Goal: Book appointment/travel/reservation

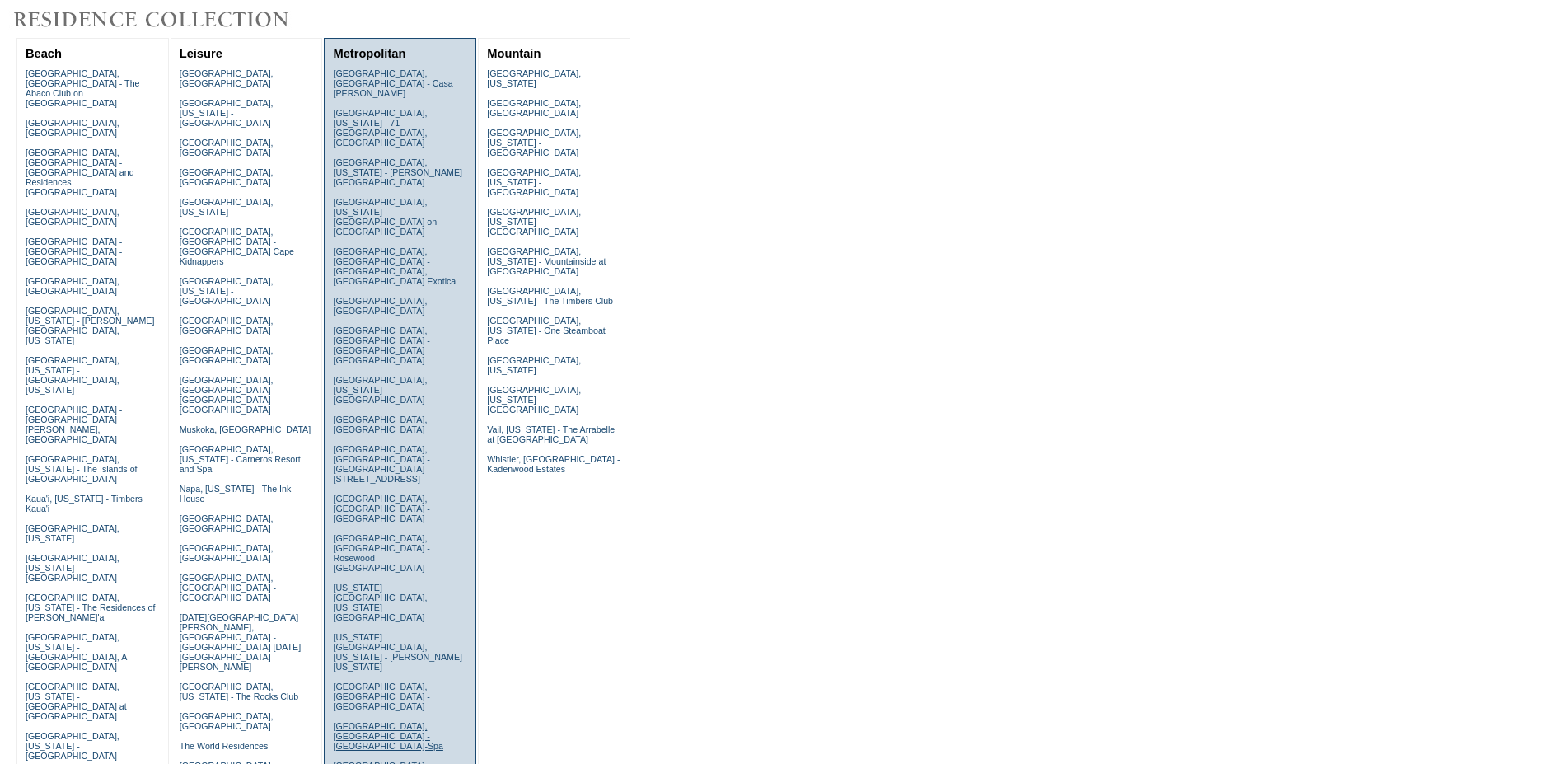
scroll to position [168, 0]
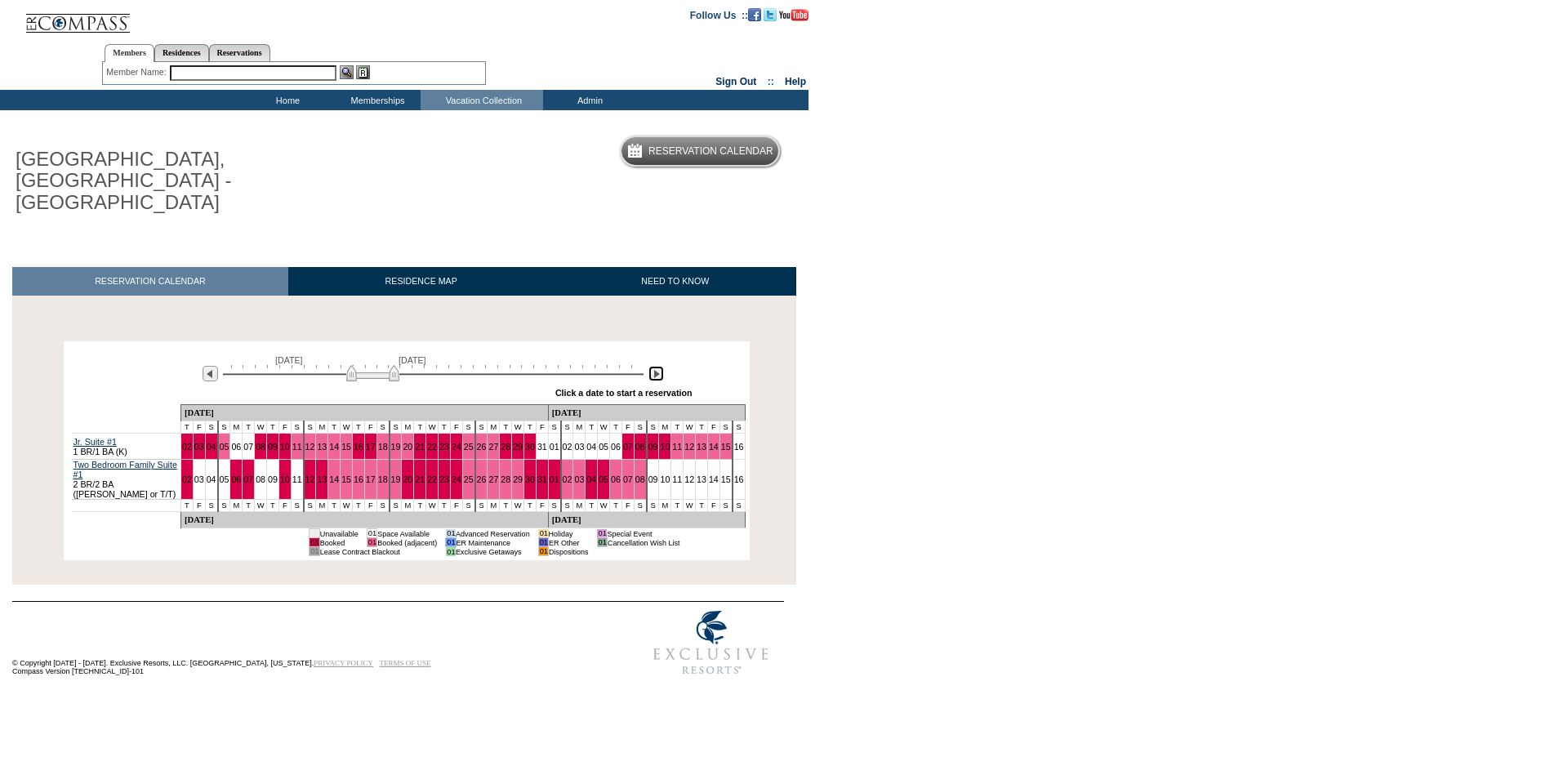
click at [655, 366] on img at bounding box center [656, 374] width 16 height 16
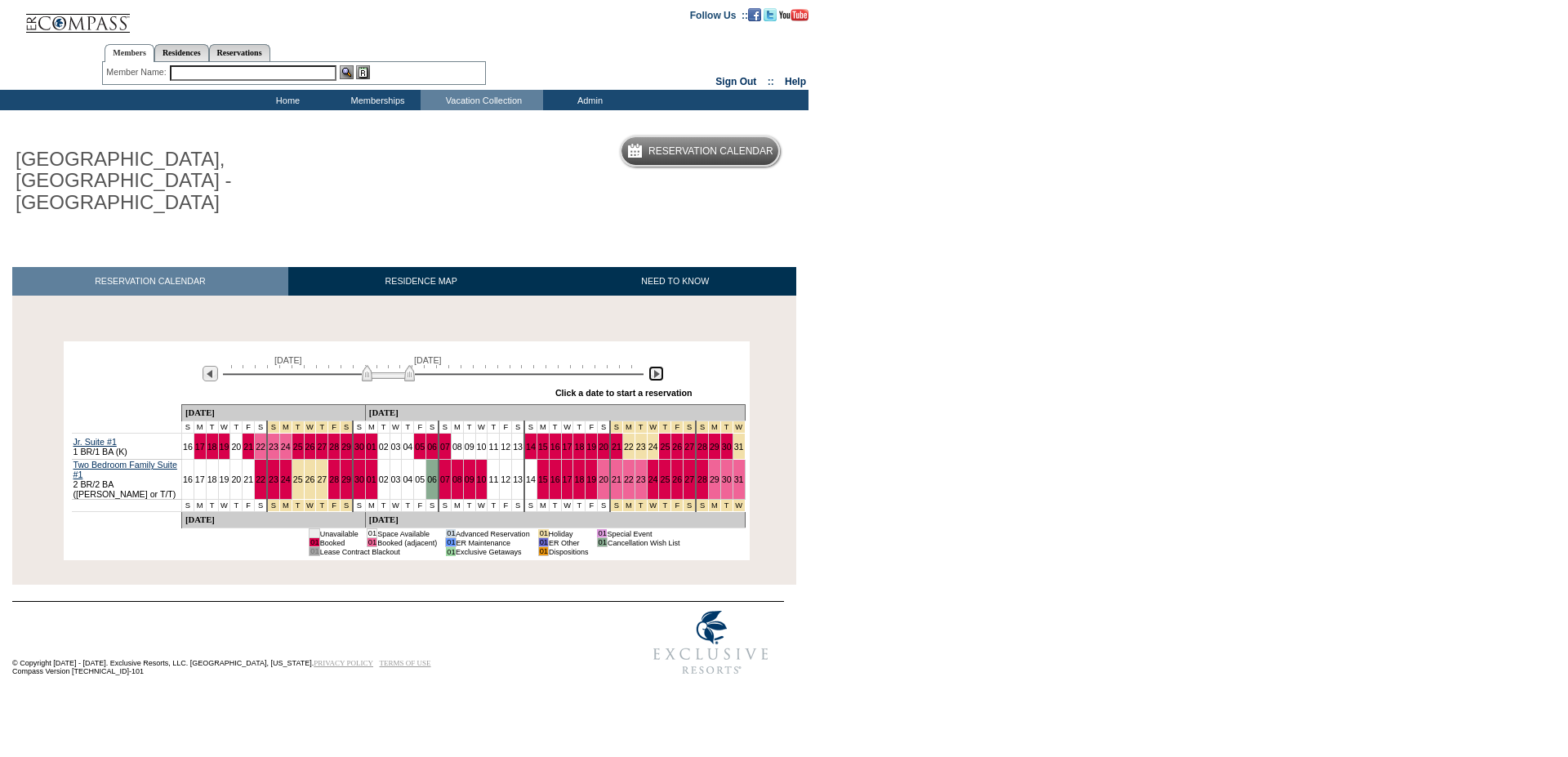
click at [655, 366] on img at bounding box center [656, 374] width 16 height 16
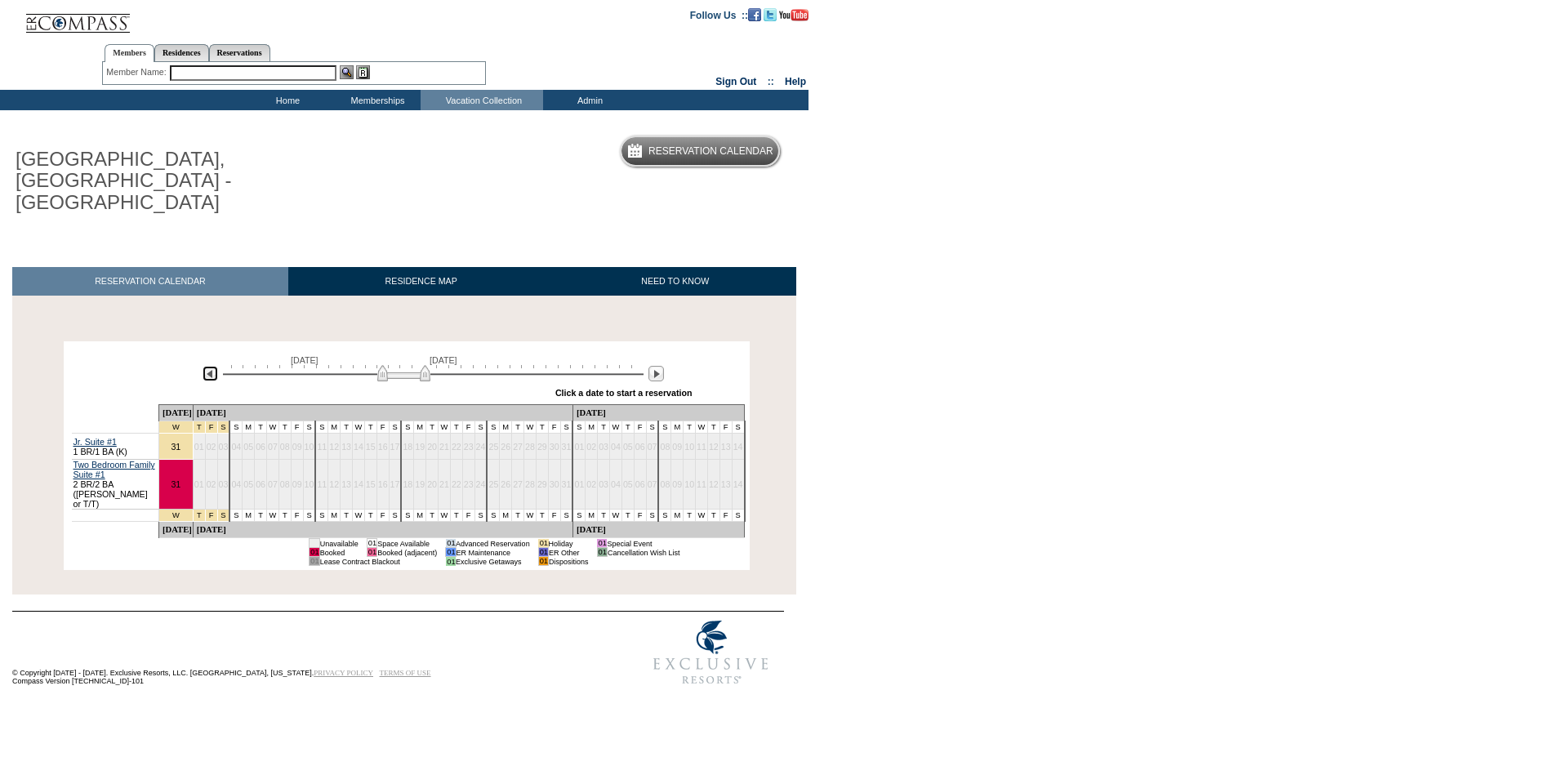
click at [206, 366] on img at bounding box center [211, 374] width 16 height 16
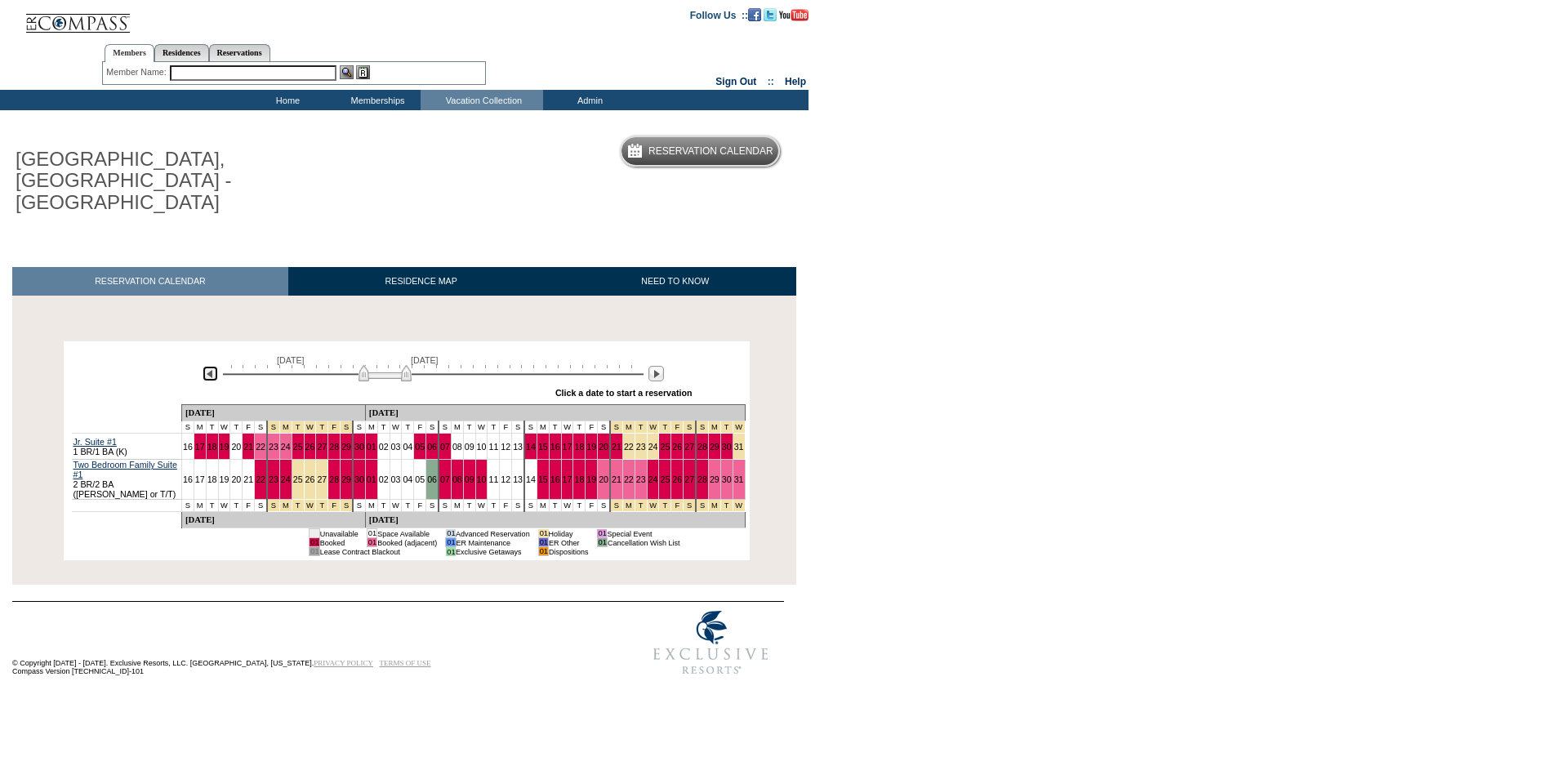
click at [363, 365] on img at bounding box center [385, 373] width 53 height 17
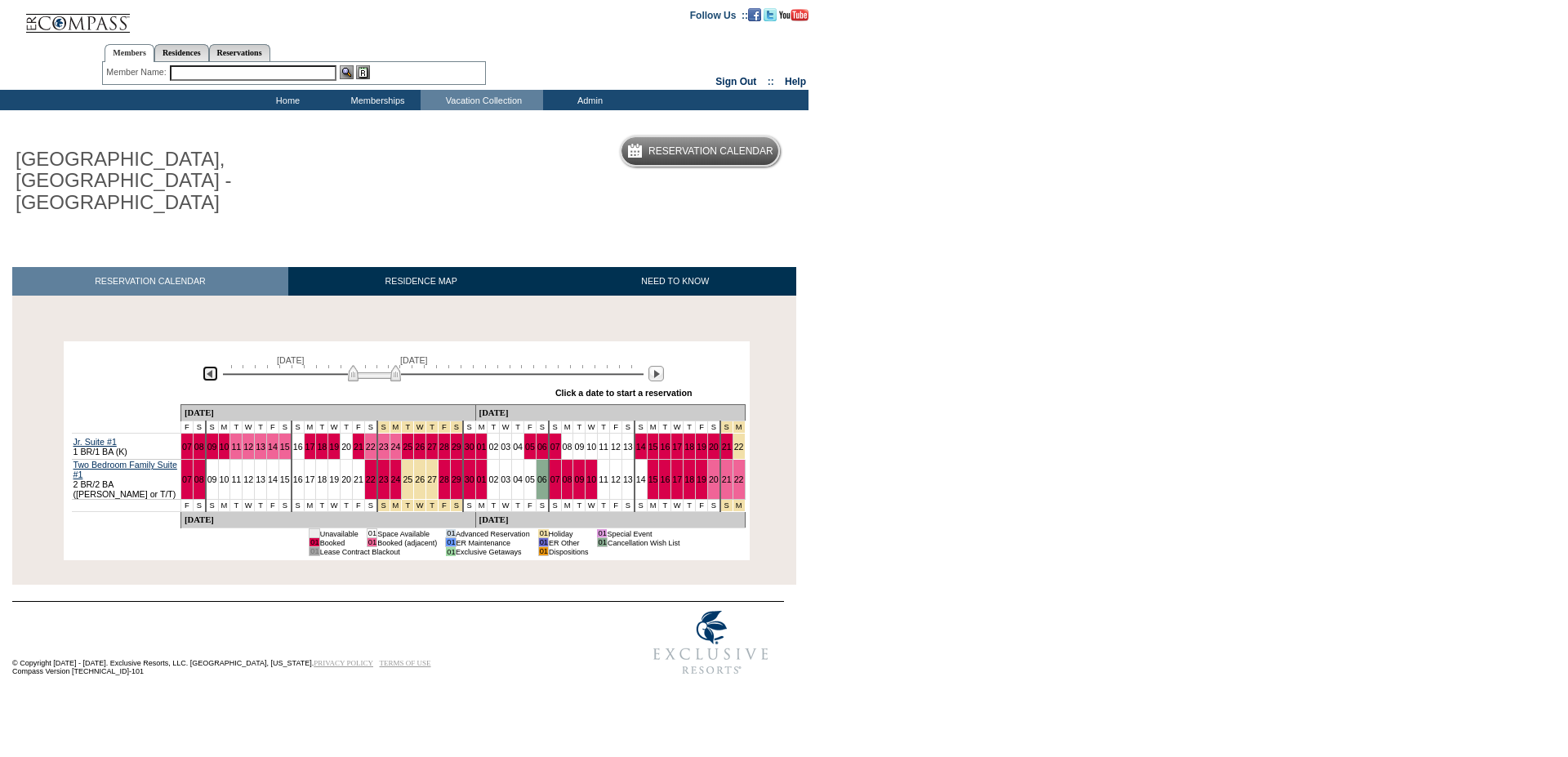
drag, startPoint x: 363, startPoint y: 335, endPoint x: 353, endPoint y: 338, distance: 10.4
click at [353, 365] on img at bounding box center [374, 373] width 53 height 17
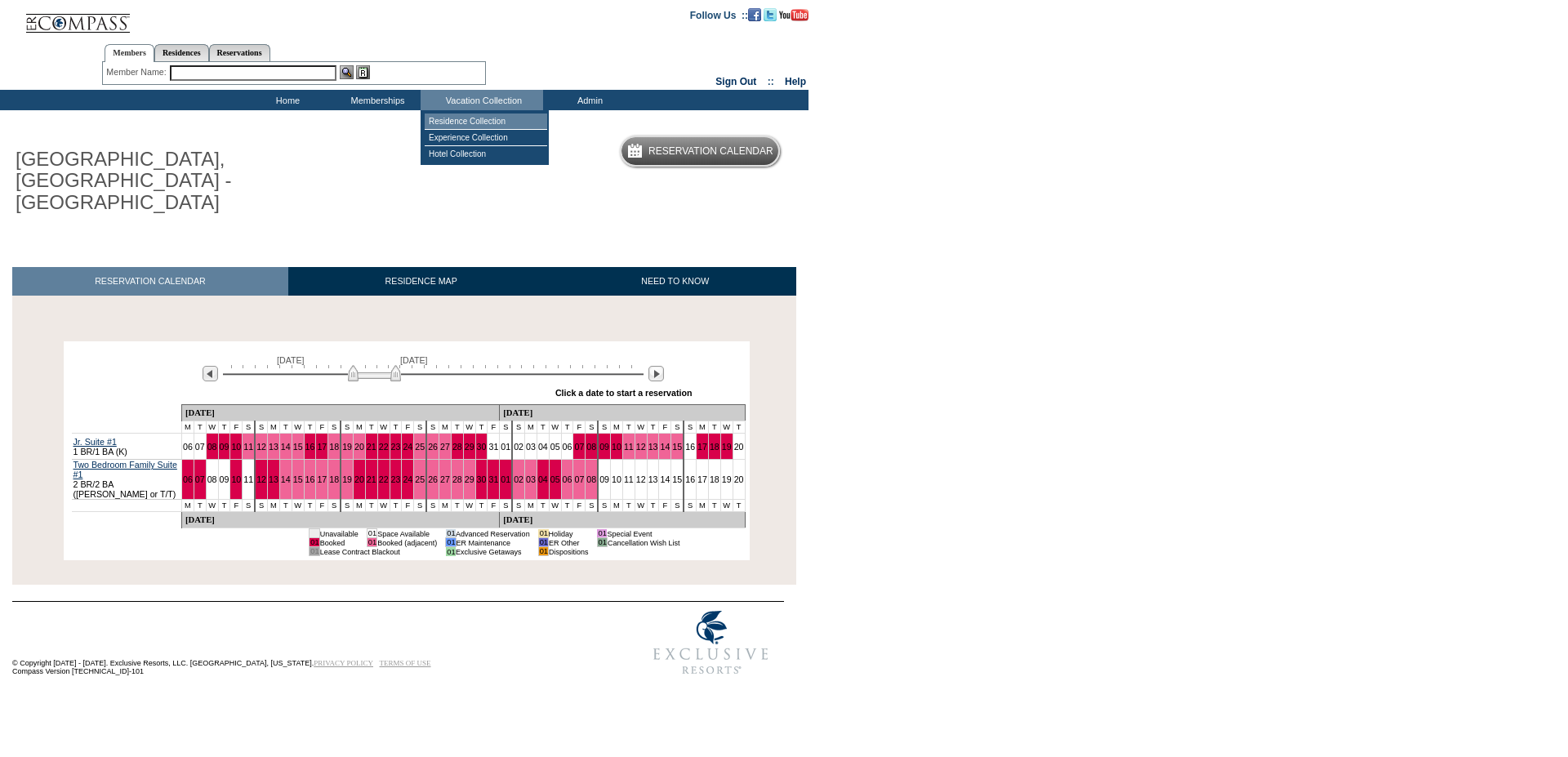
click at [478, 118] on td "Residence Collection" at bounding box center [486, 121] width 123 height 17
